Goal: Navigation & Orientation: Find specific page/section

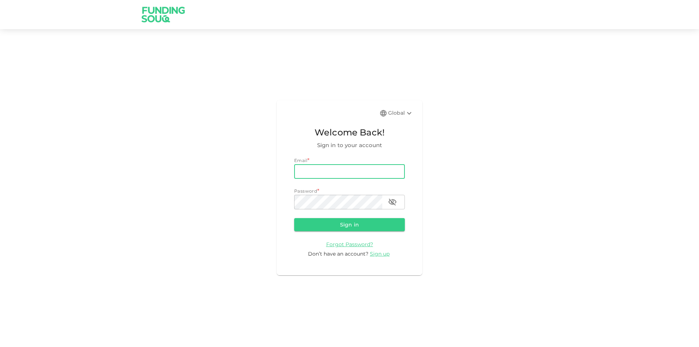
click at [323, 174] on input "email" at bounding box center [349, 171] width 111 height 15
click at [329, 173] on input "[PERSON_NAME]" at bounding box center [349, 171] width 111 height 15
type input "[PERSON_NAME][EMAIL_ADDRESS][PERSON_NAME][DOMAIN_NAME]"
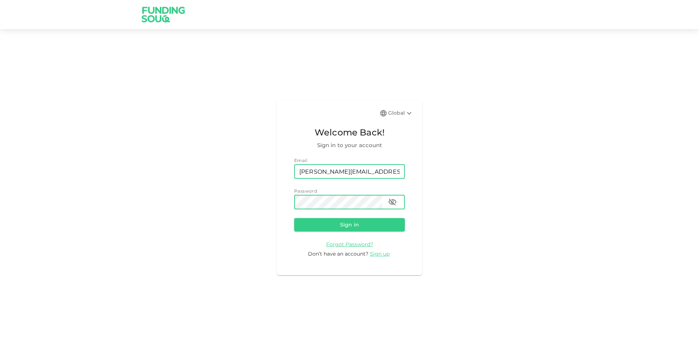
click at [294, 218] on button "Sign in" at bounding box center [349, 224] width 111 height 13
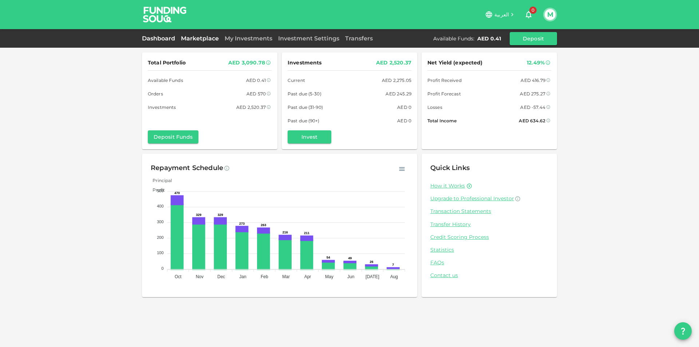
click at [197, 41] on link "Marketplace" at bounding box center [200, 38] width 44 height 7
